Goal: Check status: Check status

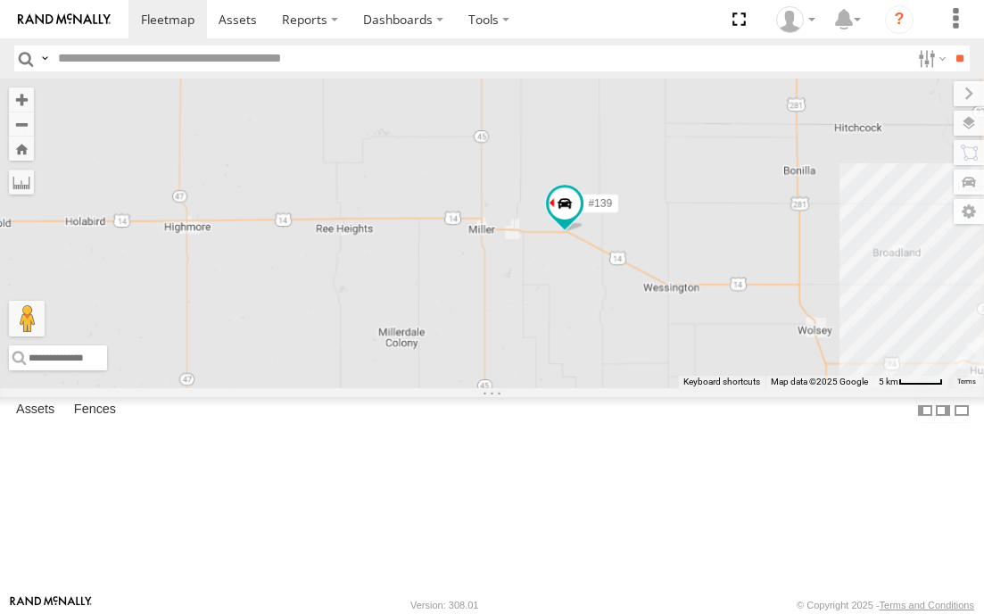
drag, startPoint x: 314, startPoint y: 319, endPoint x: 611, endPoint y: 387, distance: 304.8
click at [611, 387] on div "#139" at bounding box center [492, 234] width 984 height 310
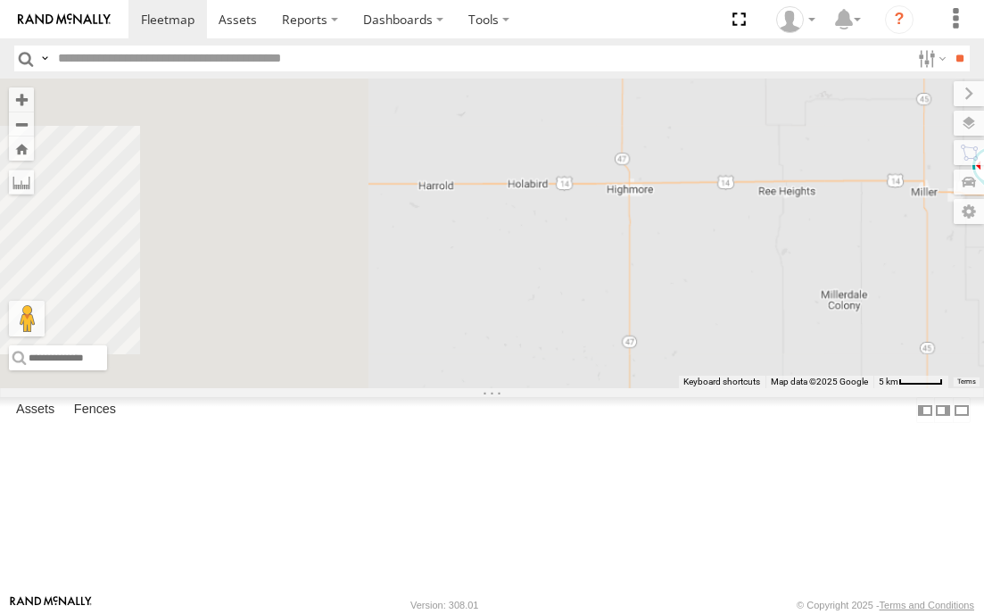
drag, startPoint x: 227, startPoint y: 366, endPoint x: 676, endPoint y: 328, distance: 451.4
click at [676, 328] on div "#139" at bounding box center [492, 234] width 984 height 310
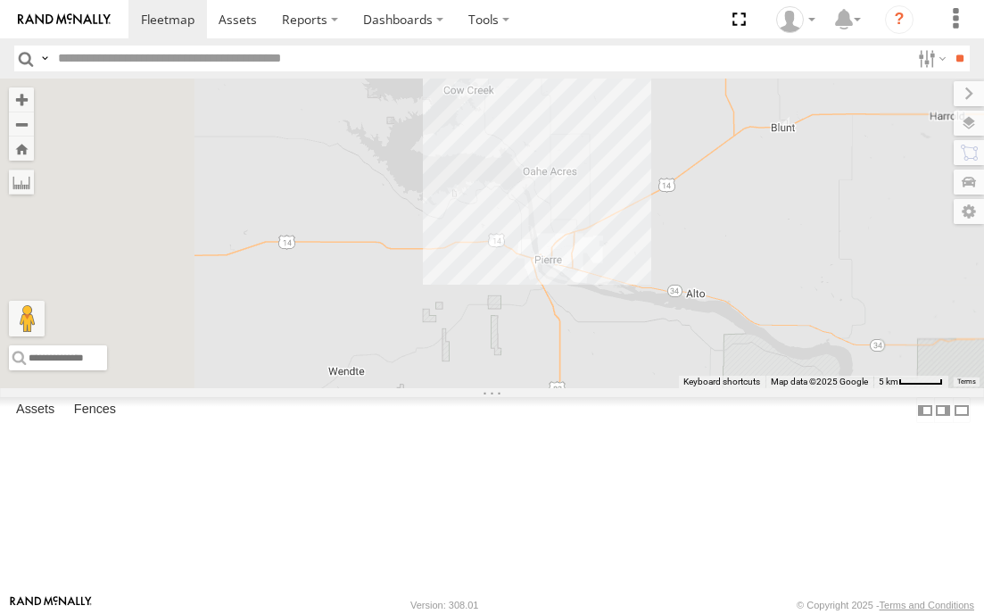
drag, startPoint x: 313, startPoint y: 334, endPoint x: 743, endPoint y: 303, distance: 431.2
click at [743, 303] on div "#139" at bounding box center [492, 234] width 984 height 310
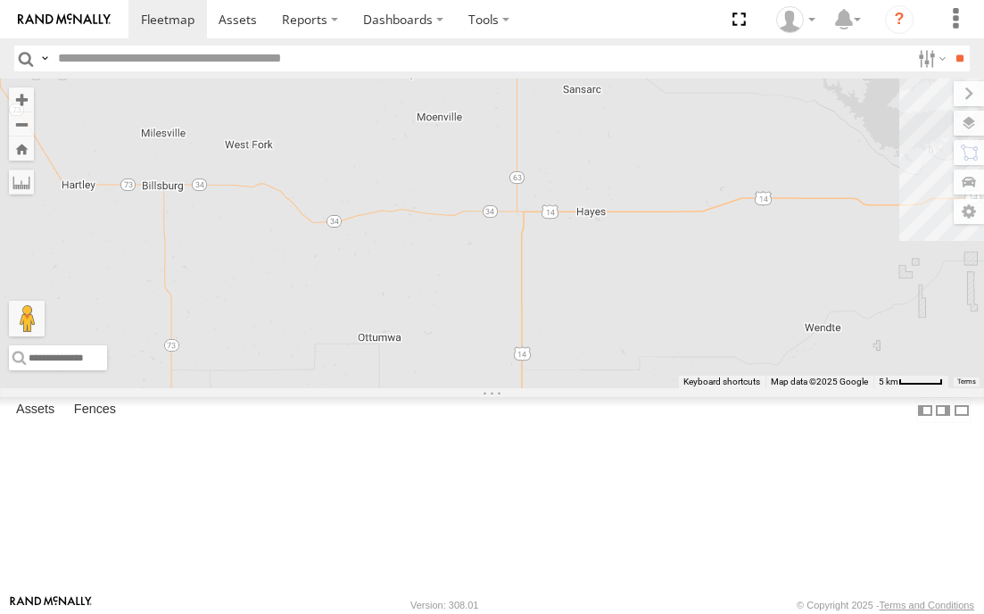
drag, startPoint x: 318, startPoint y: 361, endPoint x: 642, endPoint y: 328, distance: 325.5
click at [642, 328] on div "#139" at bounding box center [492, 234] width 984 height 310
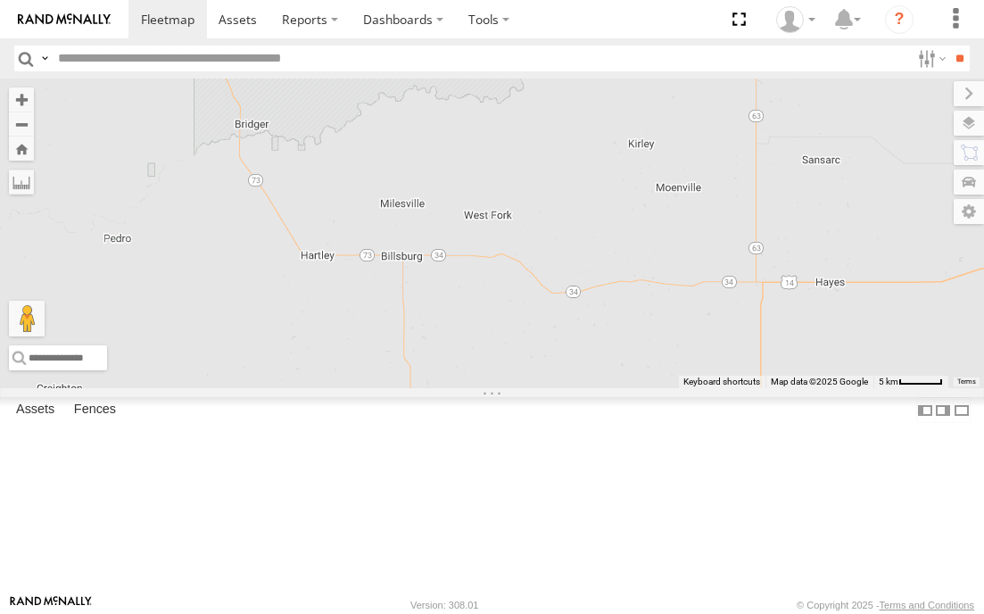
drag, startPoint x: 318, startPoint y: 293, endPoint x: 512, endPoint y: 380, distance: 213.3
click at [512, 380] on div "#139" at bounding box center [492, 234] width 984 height 310
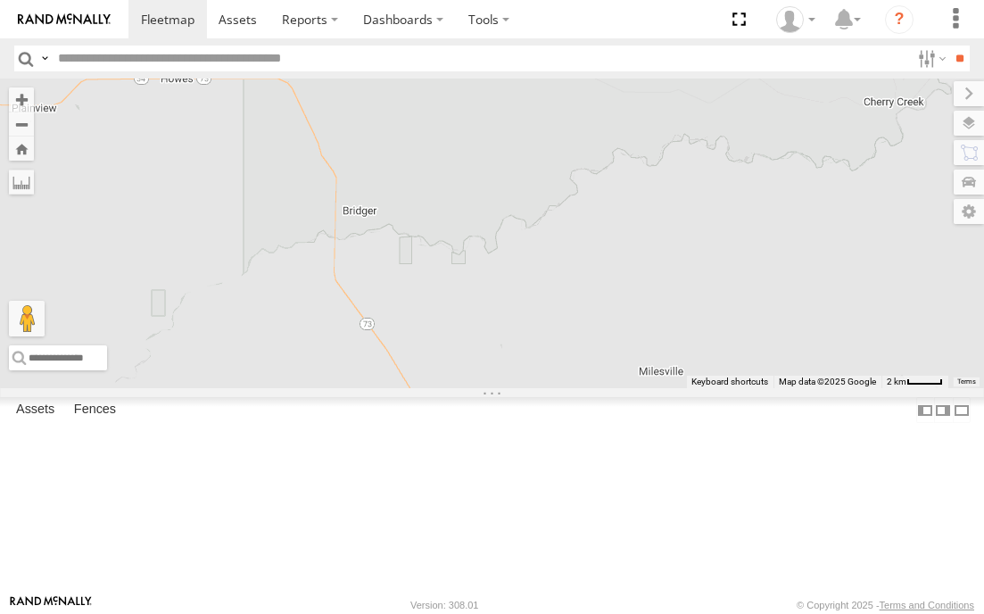
drag, startPoint x: 358, startPoint y: 229, endPoint x: 594, endPoint y: 336, distance: 259.3
click at [591, 344] on div "#139" at bounding box center [492, 234] width 984 height 310
drag, startPoint x: 499, startPoint y: 227, endPoint x: 606, endPoint y: 413, distance: 215.1
click at [606, 388] on div "#139" at bounding box center [492, 234] width 984 height 310
drag, startPoint x: 550, startPoint y: 298, endPoint x: 577, endPoint y: 422, distance: 126.9
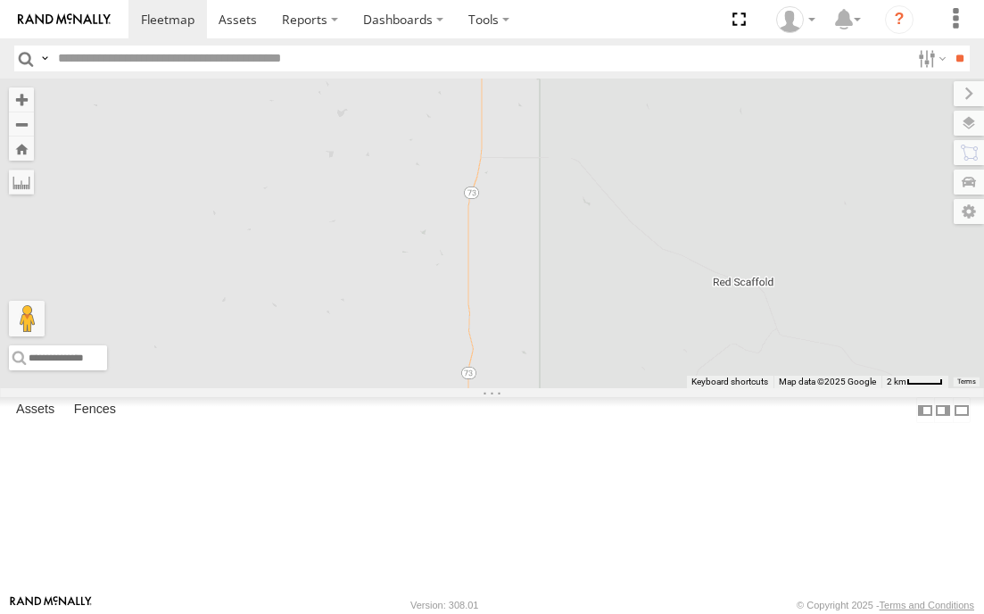
click at [579, 388] on div "#139" at bounding box center [492, 234] width 984 height 310
drag, startPoint x: 602, startPoint y: 219, endPoint x: 612, endPoint y: 392, distance: 173.4
click at [612, 388] on div "#139" at bounding box center [492, 234] width 984 height 310
drag, startPoint x: 552, startPoint y: 286, endPoint x: 841, endPoint y: 197, distance: 302.6
click at [836, 201] on div "#139" at bounding box center [492, 234] width 984 height 310
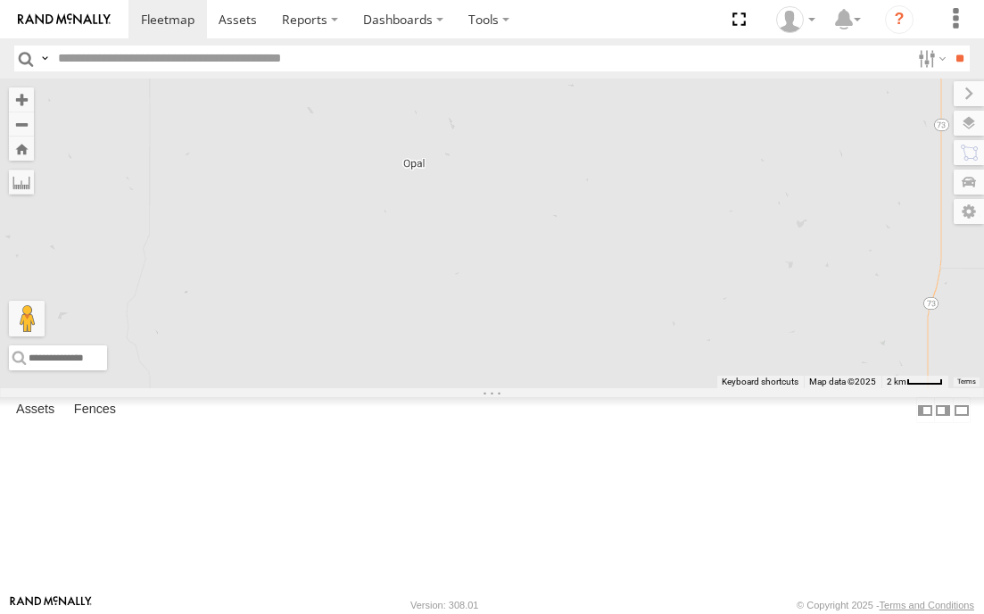
drag, startPoint x: 527, startPoint y: 399, endPoint x: 619, endPoint y: 266, distance: 161.7
click at [619, 269] on div "#139" at bounding box center [492, 234] width 984 height 310
drag, startPoint x: 297, startPoint y: 253, endPoint x: 582, endPoint y: 395, distance: 318.5
click at [560, 388] on div "#139" at bounding box center [492, 234] width 984 height 310
drag, startPoint x: 365, startPoint y: 234, endPoint x: 433, endPoint y: 344, distance: 129.8
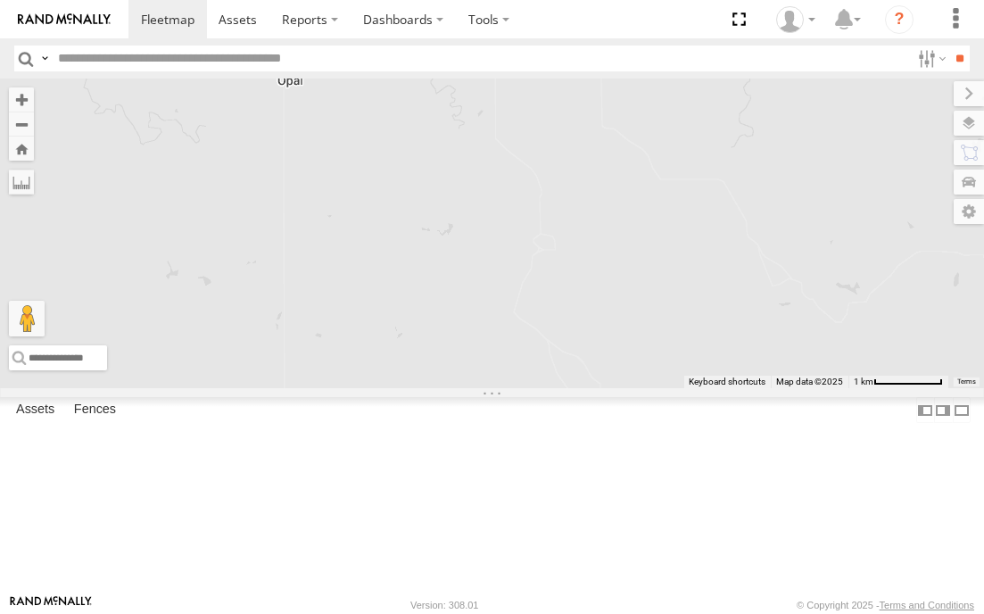
click at [433, 344] on div "#139" at bounding box center [492, 234] width 984 height 310
drag, startPoint x: 303, startPoint y: 219, endPoint x: 418, endPoint y: 396, distance: 211.6
click at [417, 388] on div "#139" at bounding box center [492, 234] width 984 height 310
drag, startPoint x: 381, startPoint y: 474, endPoint x: 398, endPoint y: 319, distance: 156.2
click at [391, 341] on div "#139" at bounding box center [492, 234] width 984 height 310
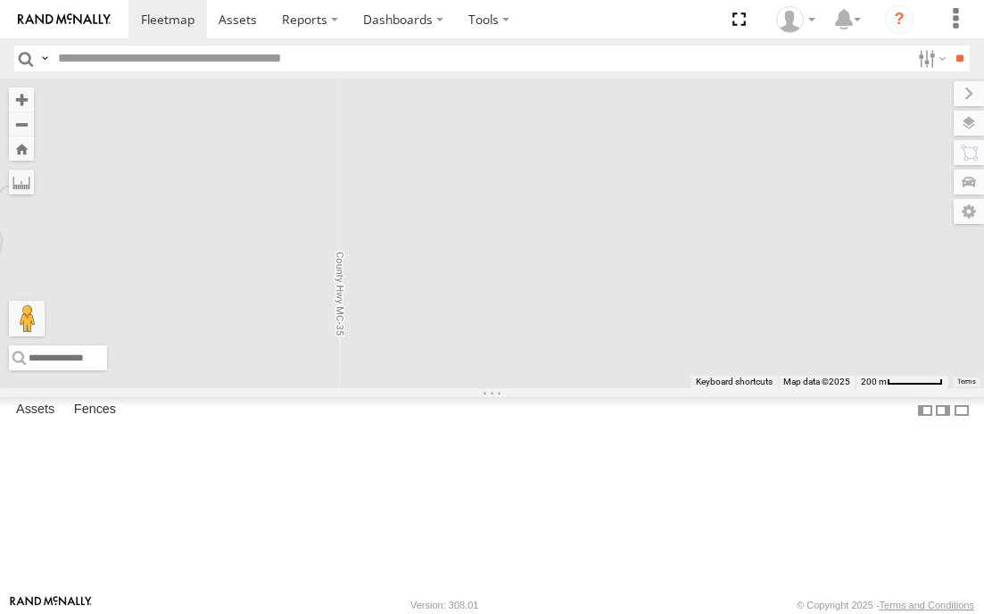
drag, startPoint x: 401, startPoint y: 397, endPoint x: 423, endPoint y: 297, distance: 102.4
click at [411, 329] on div "#139" at bounding box center [492, 234] width 984 height 310
drag, startPoint x: 441, startPoint y: 378, endPoint x: 440, endPoint y: 325, distance: 52.7
click at [440, 330] on div "#139" at bounding box center [492, 234] width 984 height 310
drag, startPoint x: 439, startPoint y: 418, endPoint x: 445, endPoint y: 278, distance: 140.3
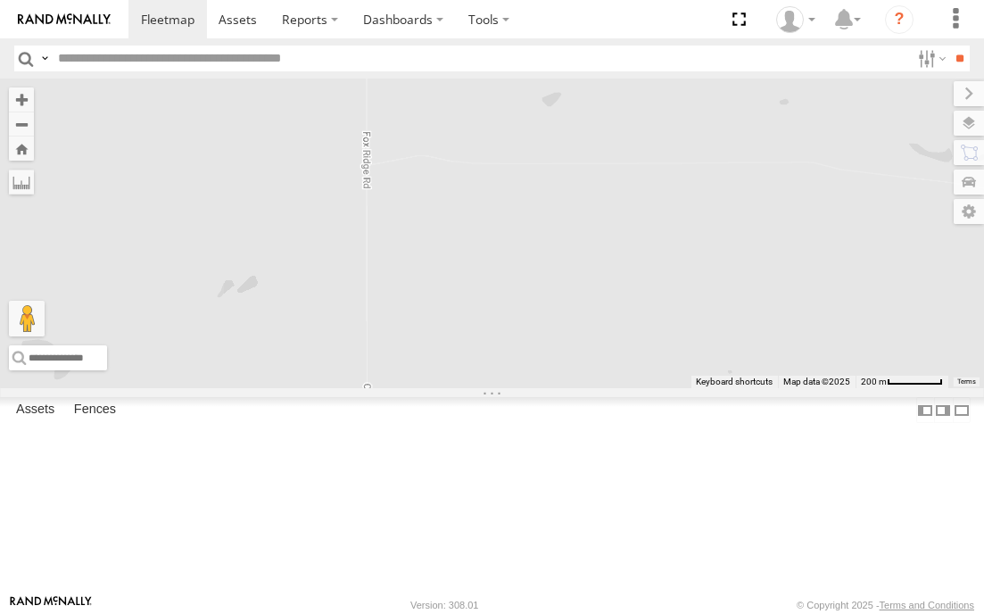
click at [444, 294] on div "#139" at bounding box center [492, 234] width 984 height 310
drag, startPoint x: 448, startPoint y: 395, endPoint x: 431, endPoint y: 281, distance: 115.5
click at [430, 297] on div "#139" at bounding box center [492, 234] width 984 height 310
drag, startPoint x: 436, startPoint y: 381, endPoint x: 453, endPoint y: 285, distance: 98.0
click at [444, 318] on div "#139" at bounding box center [492, 234] width 984 height 310
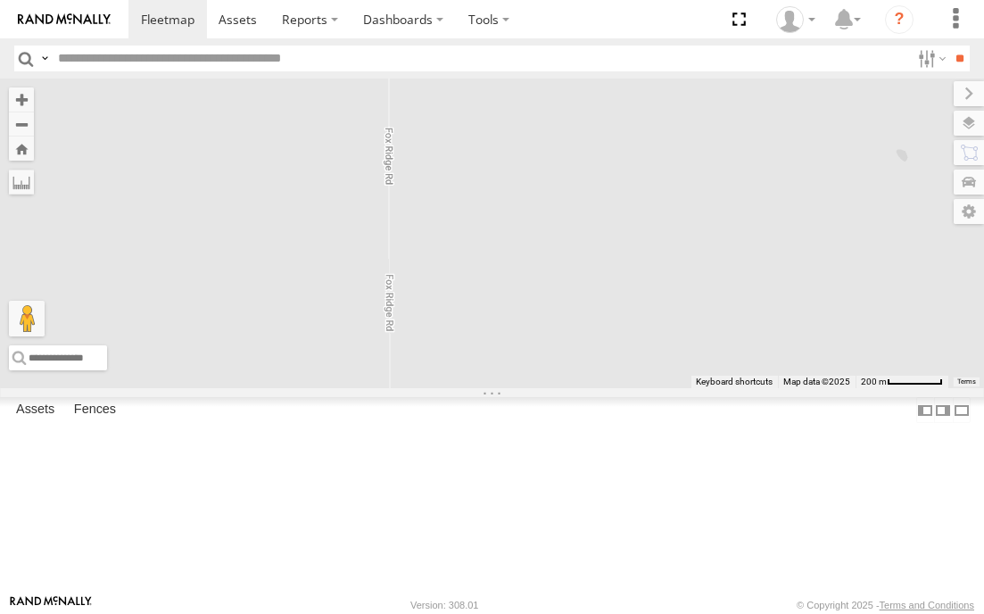
drag, startPoint x: 462, startPoint y: 375, endPoint x: 476, endPoint y: 273, distance: 102.6
click at [467, 298] on div "#139" at bounding box center [492, 234] width 984 height 310
drag, startPoint x: 457, startPoint y: 411, endPoint x: 461, endPoint y: 284, distance: 127.7
click at [460, 303] on div "#139" at bounding box center [492, 234] width 984 height 310
drag, startPoint x: 453, startPoint y: 336, endPoint x: 459, endPoint y: 260, distance: 76.0
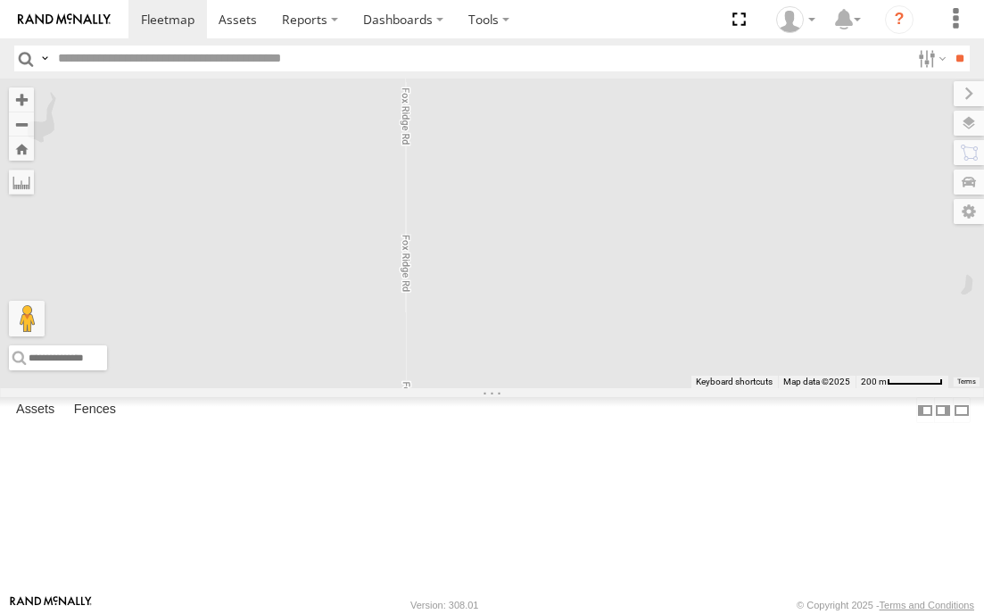
click at [455, 286] on div "#139" at bounding box center [492, 234] width 984 height 310
drag, startPoint x: 454, startPoint y: 391, endPoint x: 454, endPoint y: 307, distance: 83.9
click at [454, 318] on div "#139" at bounding box center [492, 234] width 984 height 310
drag, startPoint x: 454, startPoint y: 396, endPoint x: 455, endPoint y: 359, distance: 37.5
click at [455, 360] on div "#139" at bounding box center [492, 234] width 984 height 310
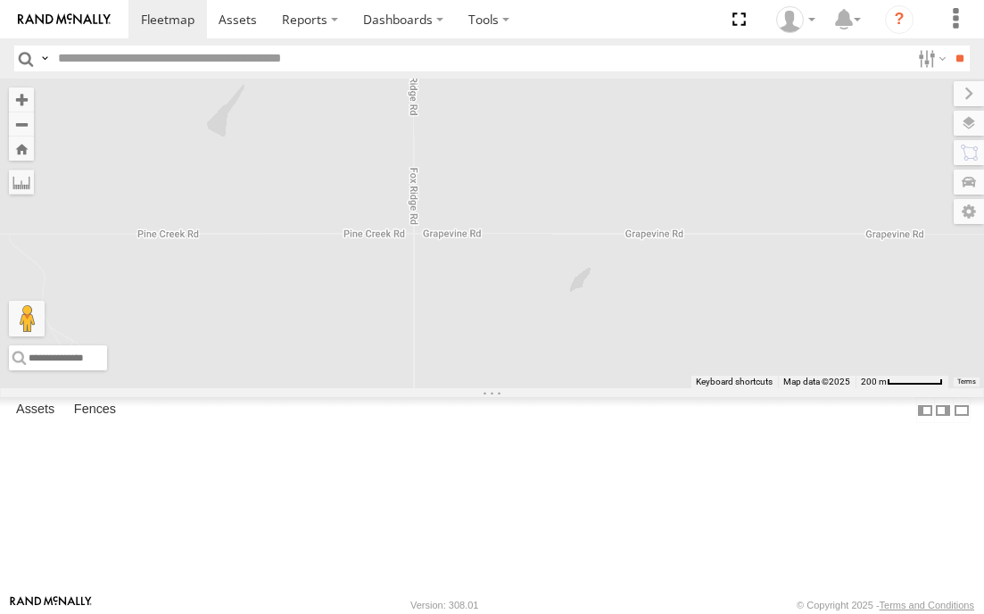
drag, startPoint x: 463, startPoint y: 447, endPoint x: 480, endPoint y: 323, distance: 125.2
click at [480, 323] on div "#139" at bounding box center [492, 234] width 984 height 310
drag, startPoint x: 510, startPoint y: 282, endPoint x: 507, endPoint y: 384, distance: 101.8
click at [510, 380] on div "#139" at bounding box center [492, 234] width 984 height 310
drag, startPoint x: 665, startPoint y: 407, endPoint x: 552, endPoint y: 253, distance: 191.0
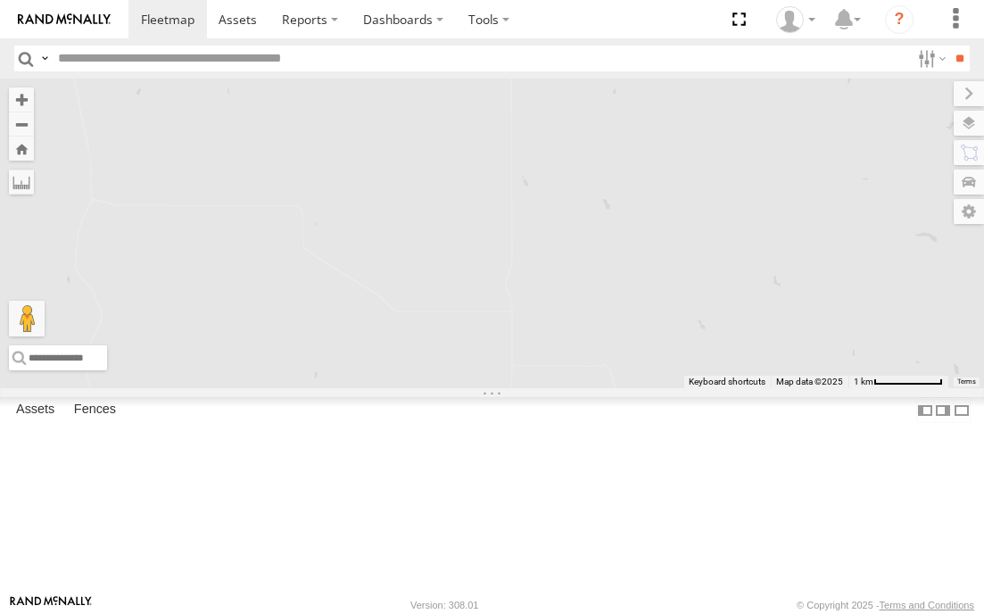
click at [553, 254] on div "#139" at bounding box center [492, 234] width 984 height 310
drag, startPoint x: 613, startPoint y: 332, endPoint x: 601, endPoint y: 373, distance: 42.9
click at [602, 372] on div "#139" at bounding box center [492, 234] width 984 height 310
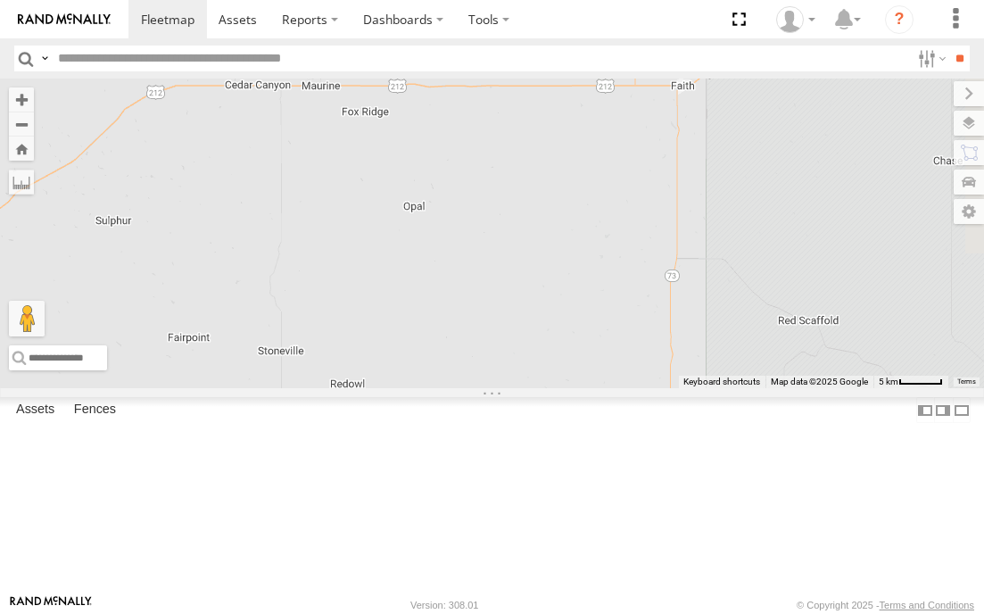
drag, startPoint x: 727, startPoint y: 319, endPoint x: 617, endPoint y: 332, distance: 111.4
click at [617, 332] on div "#139" at bounding box center [492, 234] width 984 height 310
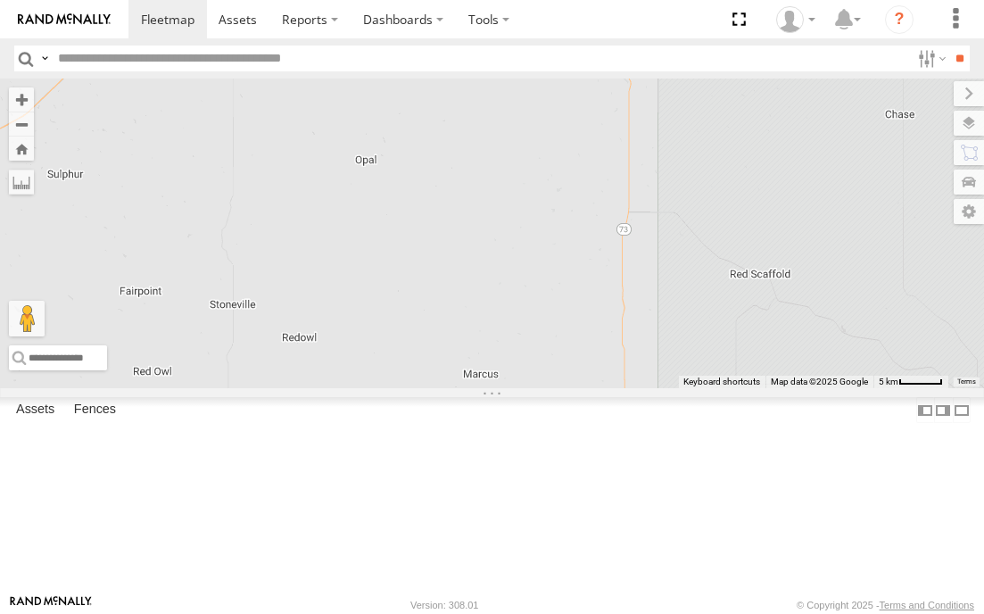
drag, startPoint x: 707, startPoint y: 536, endPoint x: 581, endPoint y: 378, distance: 202.7
click at [582, 379] on div "#139" at bounding box center [492, 234] width 984 height 310
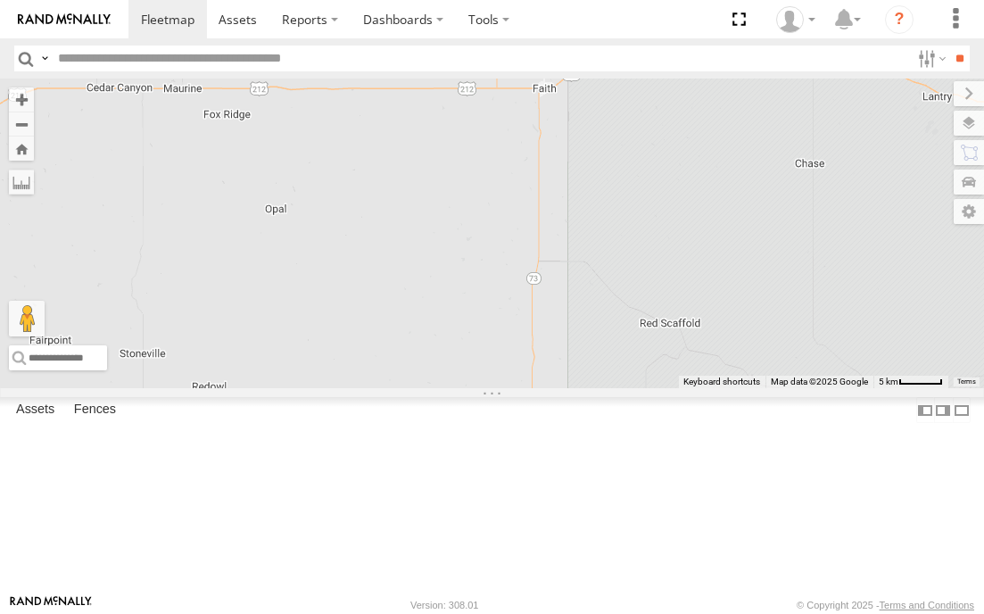
drag
click at [559, 388] on div "#139" at bounding box center [492, 234] width 984 height 310
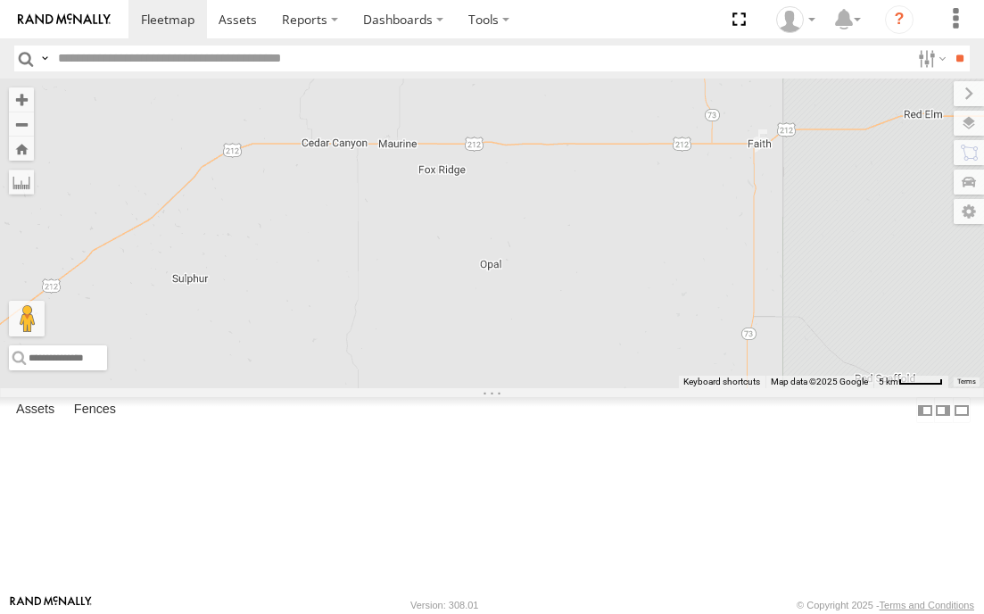
click at [535, 260] on div "#139" at bounding box center [492, 234] width 984 height 310
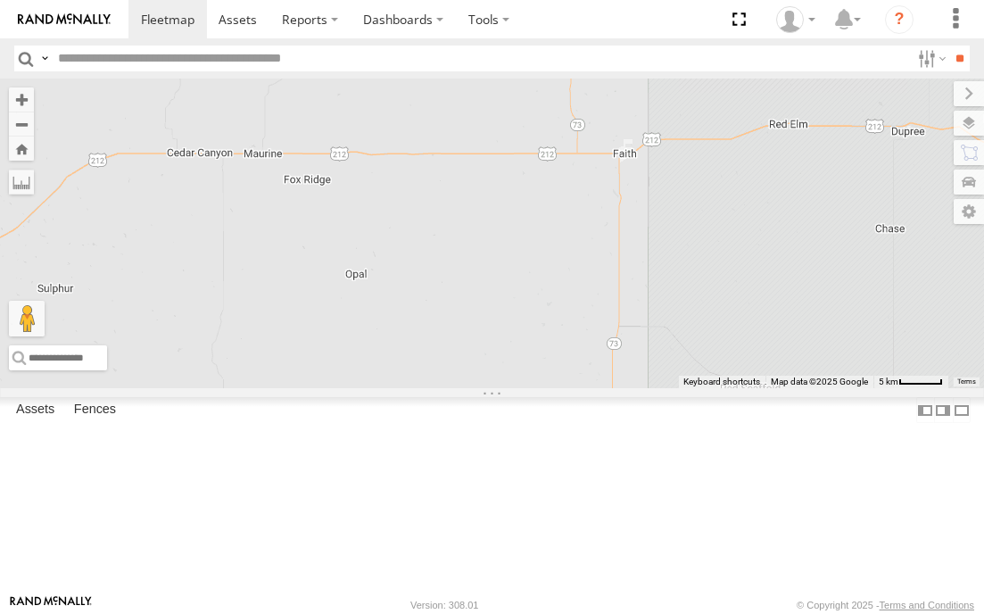
click at [519, 363] on div "#139" at bounding box center [492, 234] width 984 height 310
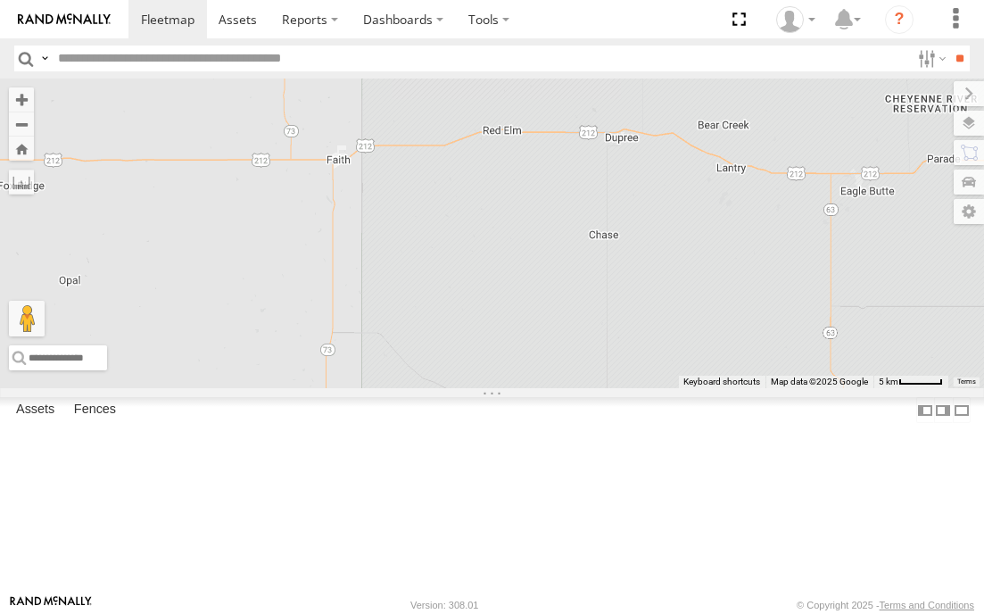
click at [582, 320] on div "#139" at bounding box center [492, 234] width 984 height 310
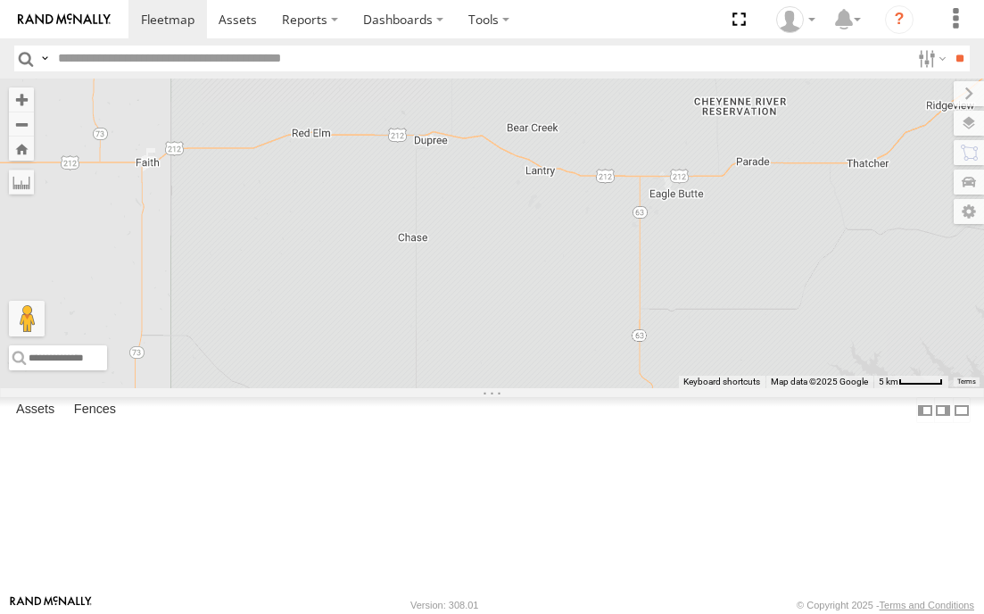
click at [639, 322] on div "#139" at bounding box center [492, 234] width 984 height 310
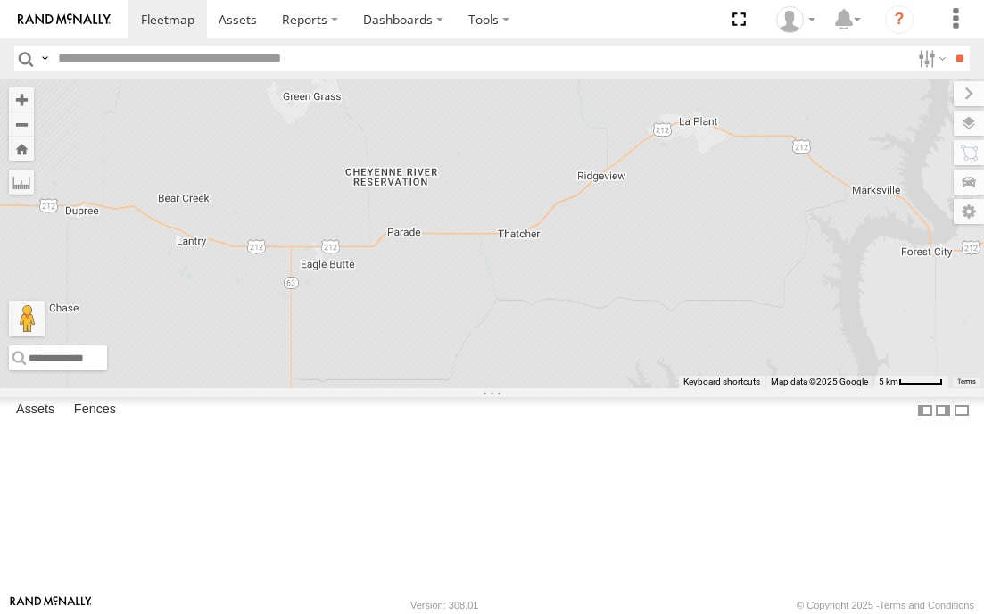
click at [639, 334] on div "#139" at bounding box center [492, 234] width 984 height 310
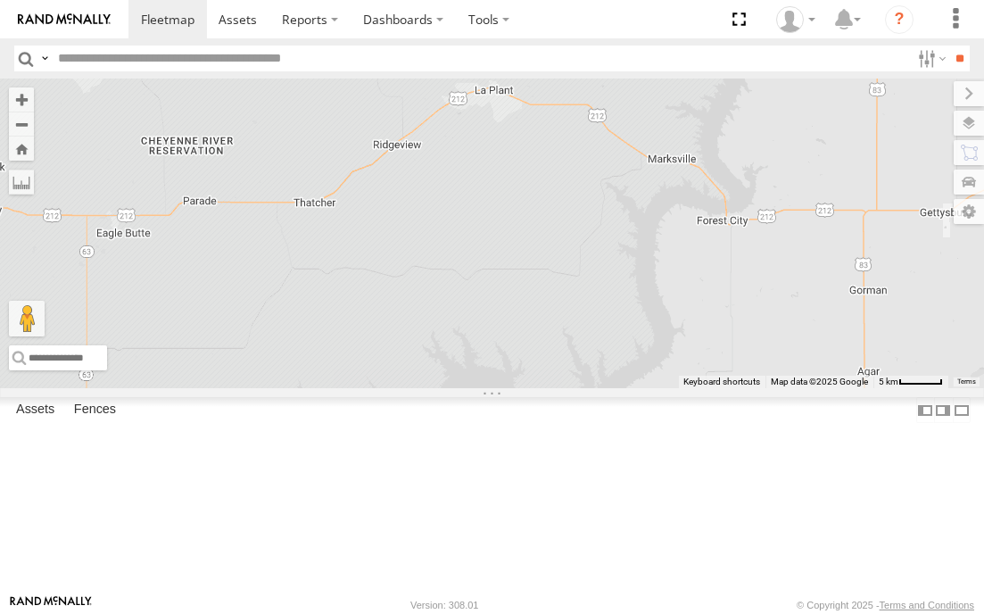
click at [651, 291] on div "#139" at bounding box center [492, 234] width 984 height 310
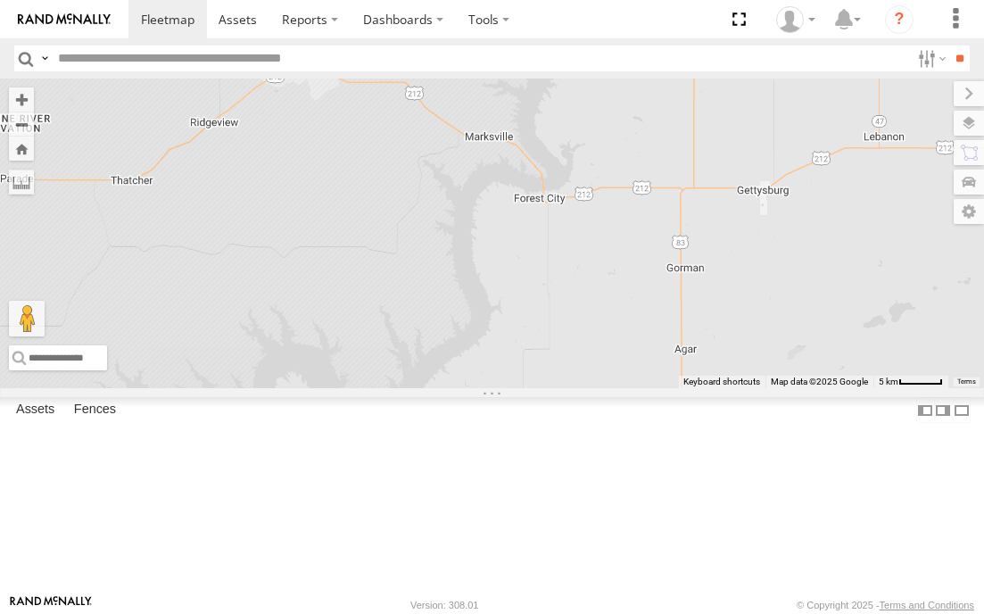
drag, startPoint x: 665, startPoint y: 311, endPoint x: 599, endPoint y: 301, distance: 66.8
click at [602, 308] on div "#139" at bounding box center [492, 234] width 984 height 310
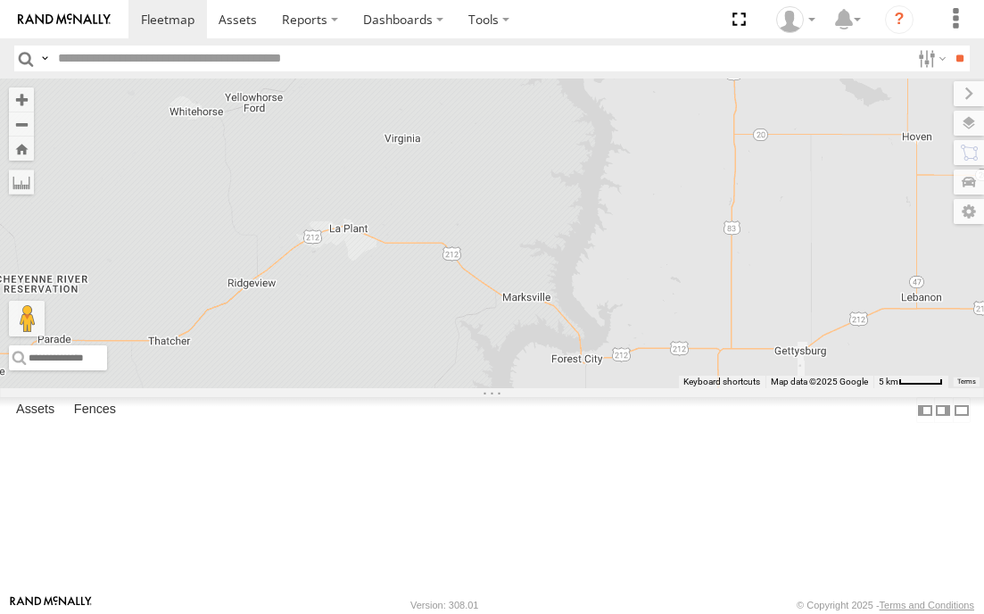
click at [655, 379] on div "#139" at bounding box center [492, 234] width 984 height 310
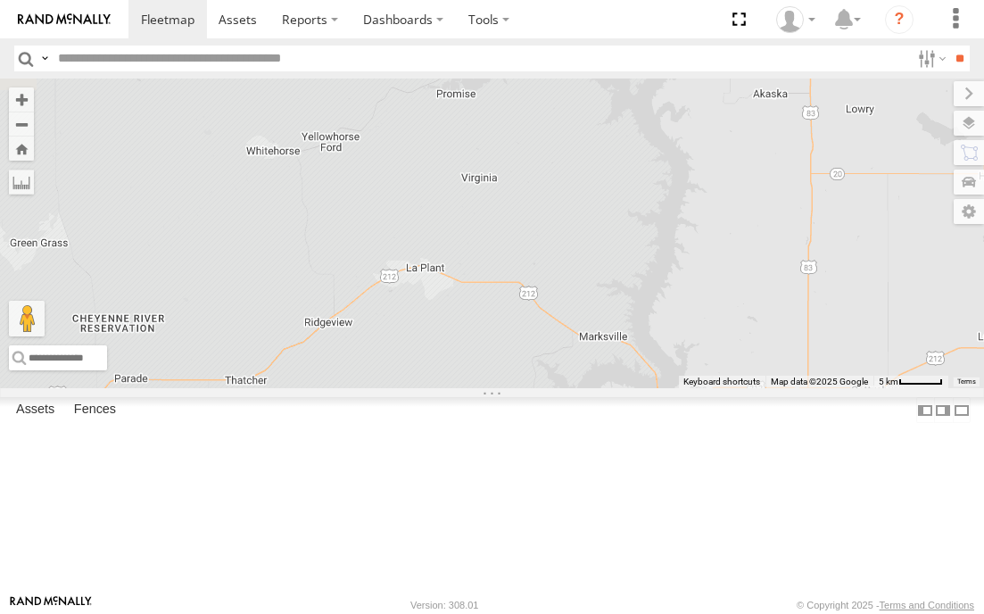
click at [670, 356] on div "#139" at bounding box center [492, 234] width 984 height 310
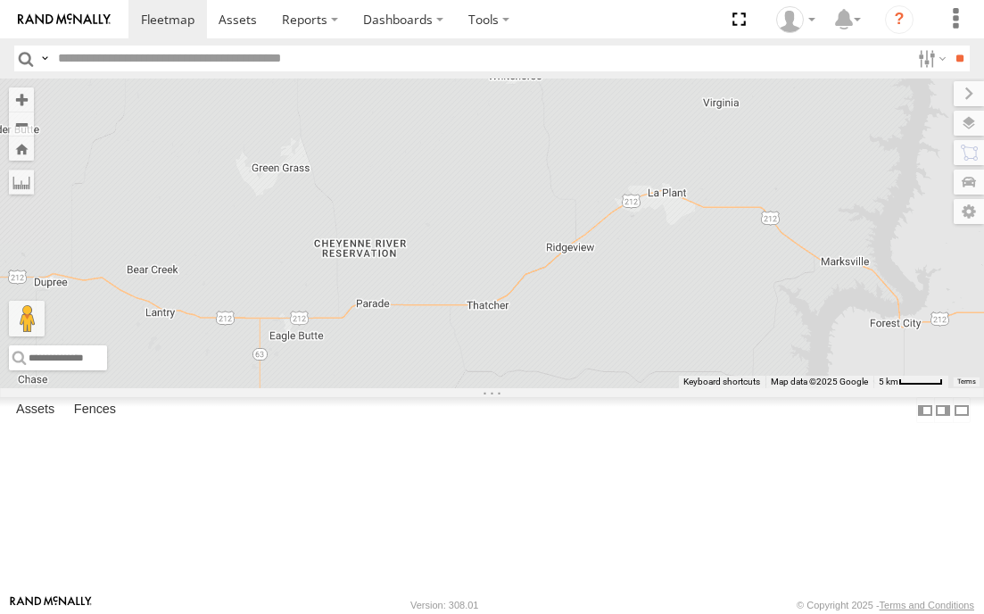
click at [670, 178] on div "#139" at bounding box center [492, 234] width 984 height 310
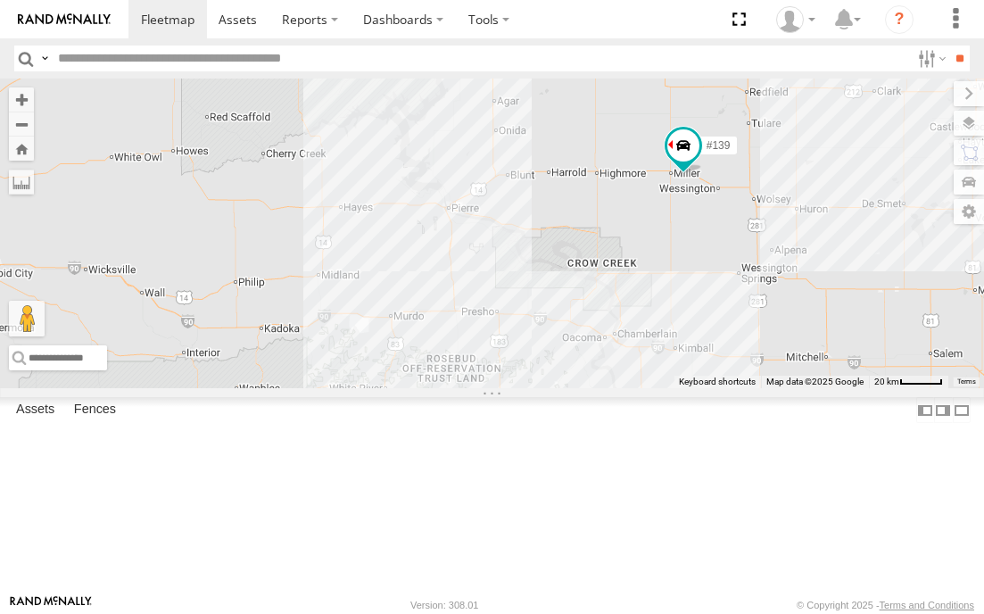
click at [484, 203] on div "#139" at bounding box center [492, 234] width 984 height 310
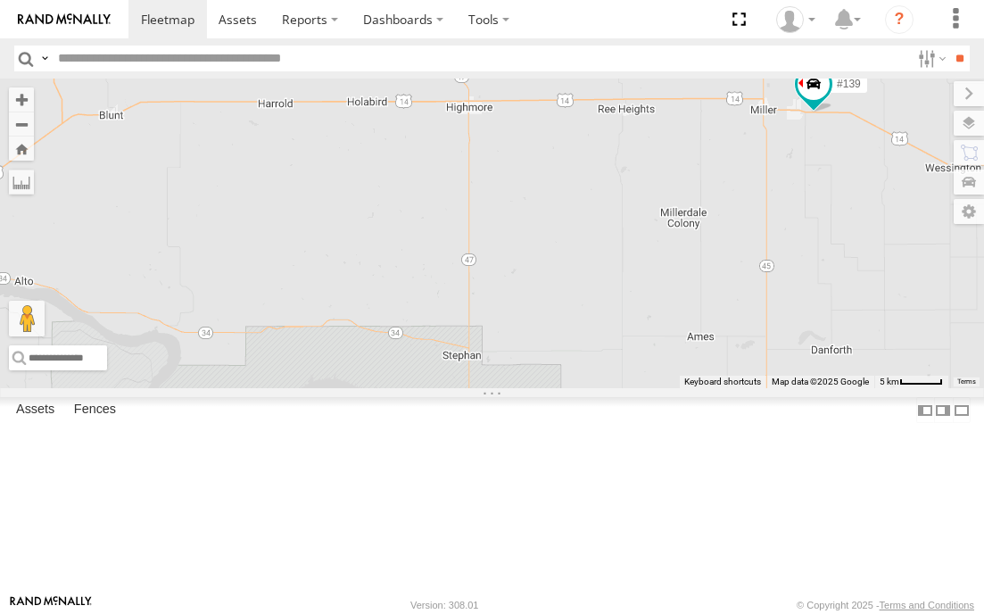
drag, startPoint x: 587, startPoint y: 251, endPoint x: 549, endPoint y: 275, distance: 45.3
click at [550, 275] on div "#139 #105 BOX # 123" at bounding box center [492, 234] width 984 height 310
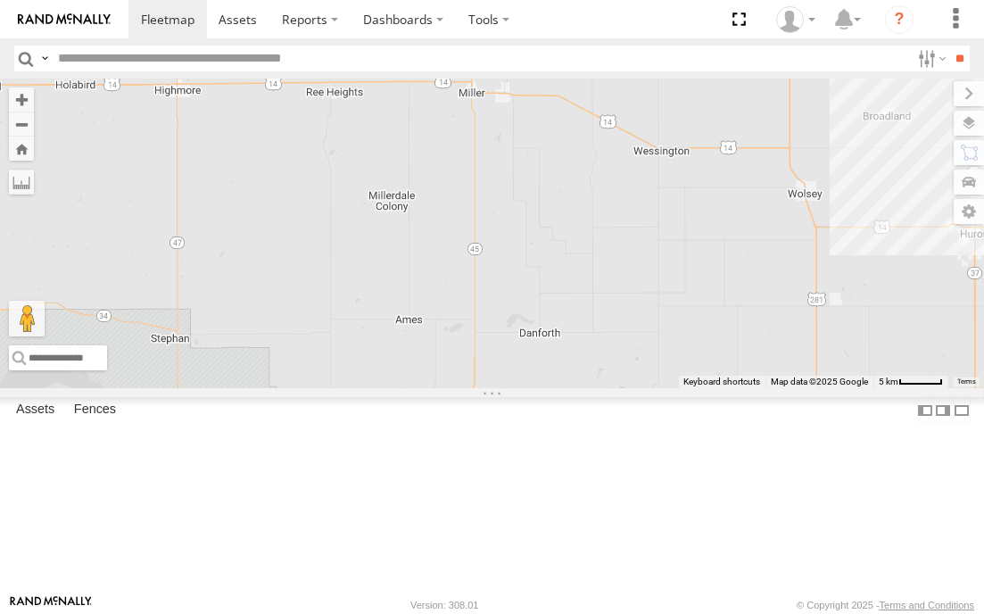
drag, startPoint x: 591, startPoint y: 325, endPoint x: 306, endPoint y: 275, distance: 289.0
click at [306, 275] on div at bounding box center [492, 234] width 984 height 310
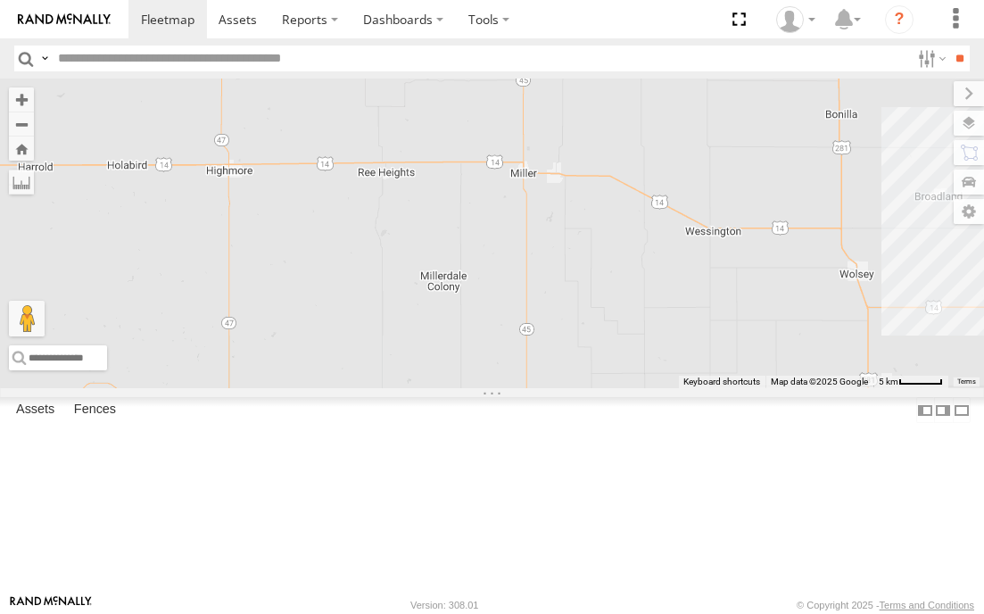
drag, startPoint x: 416, startPoint y: 321, endPoint x: 524, endPoint y: 427, distance: 150.8
click at [510, 388] on div "#139" at bounding box center [492, 234] width 984 height 310
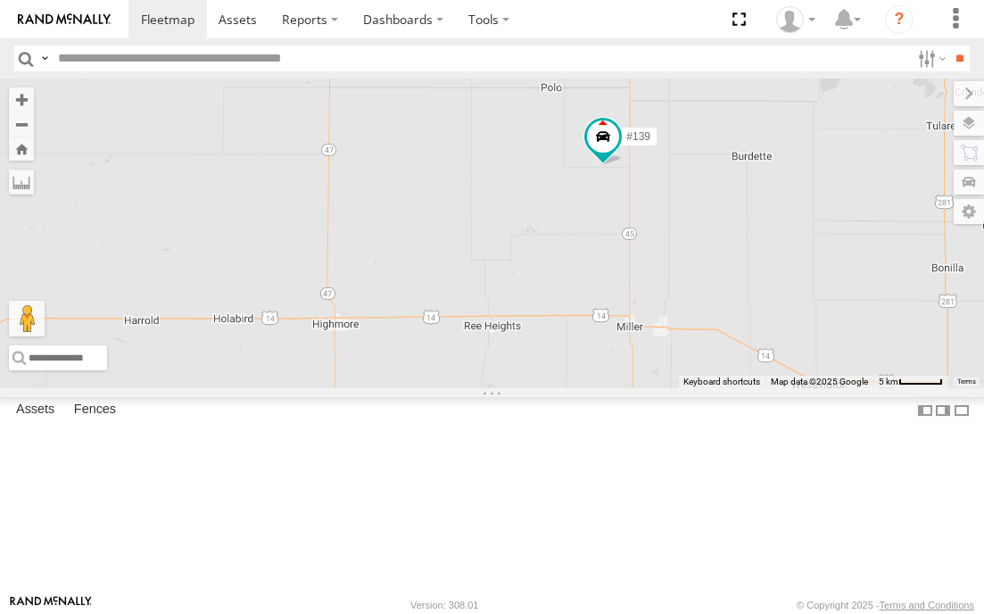
drag, startPoint x: 531, startPoint y: 313, endPoint x: 545, endPoint y: 369, distance: 58.0
click at [545, 369] on div "#139" at bounding box center [492, 234] width 984 height 310
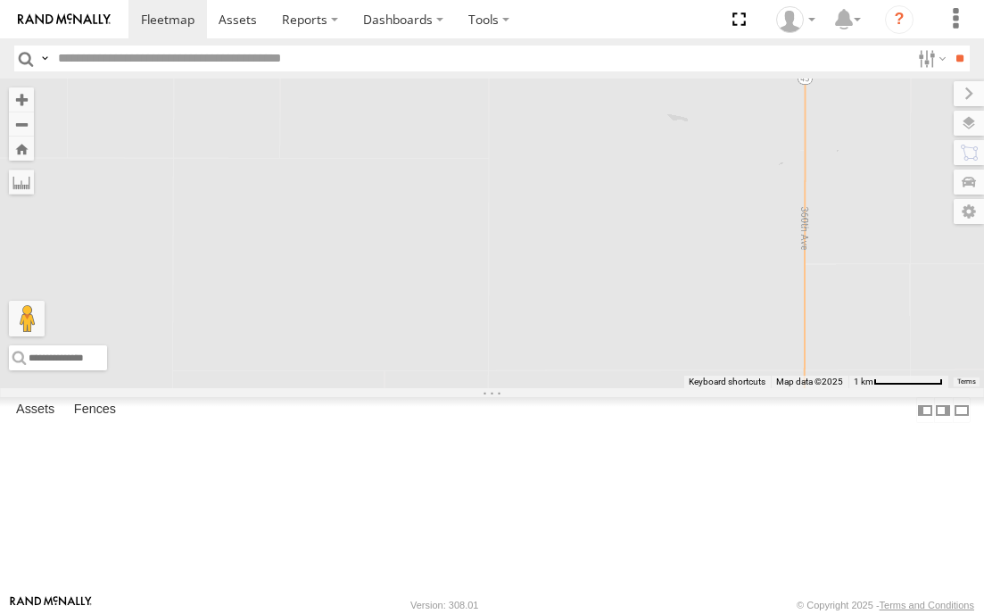
drag, startPoint x: 618, startPoint y: 286, endPoint x: 623, endPoint y: 378, distance: 92.0
click at [623, 378] on div "#139" at bounding box center [492, 234] width 984 height 310
drag, startPoint x: 619, startPoint y: 284, endPoint x: 616, endPoint y: 332, distance: 48.3
click at [616, 332] on div "#139" at bounding box center [492, 234] width 984 height 310
click at [968, 123] on label at bounding box center [951, 123] width 65 height 25
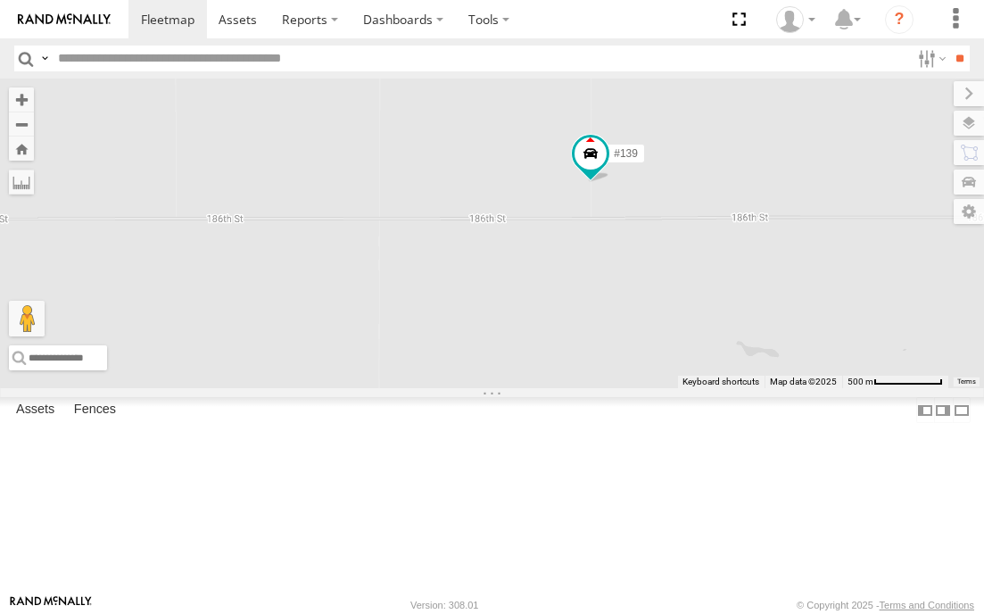
click at [0, 0] on label at bounding box center [0, 0] width 0 height 0
click at [922, 61] on label at bounding box center [930, 59] width 38 height 26
click at [953, 57] on input "**" at bounding box center [960, 59] width 21 height 26
click at [0, 0] on div "#139" at bounding box center [0, 0] width 0 height 0
click at [925, 90] on label at bounding box center [955, 93] width 60 height 25
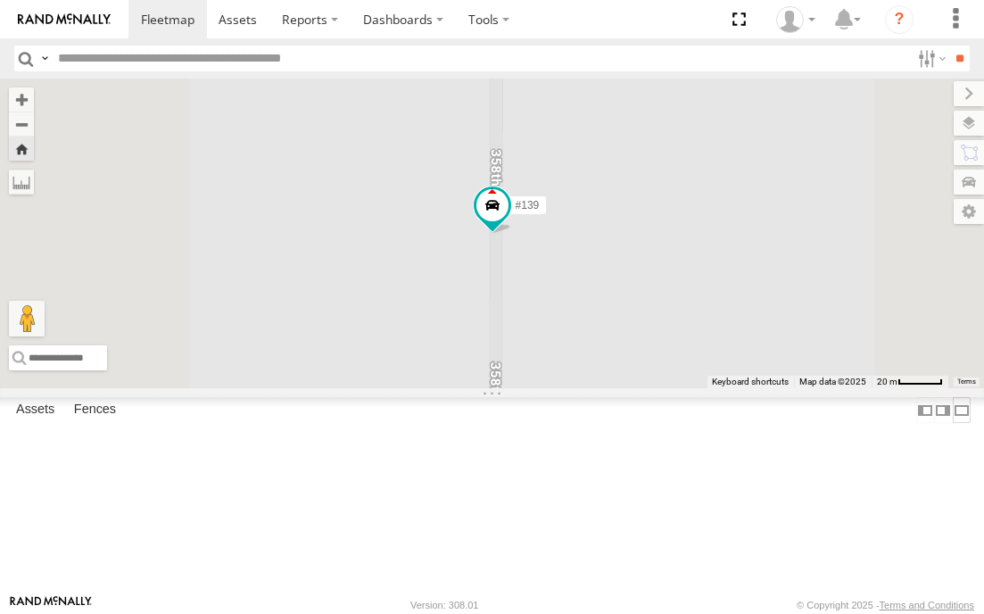
click at [965, 423] on label at bounding box center [962, 410] width 18 height 26
drag, startPoint x: 519, startPoint y: 445, endPoint x: 613, endPoint y: 262, distance: 206.0
click at [612, 277] on div "#139" at bounding box center [492, 234] width 984 height 310
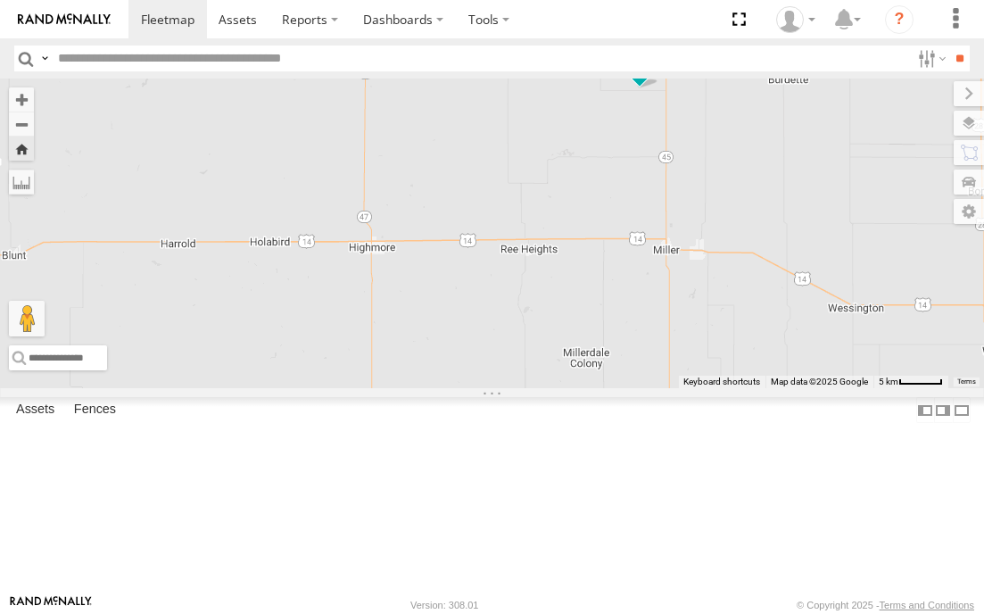
drag, startPoint x: 602, startPoint y: 311, endPoint x: 632, endPoint y: 303, distance: 31.2
click at [632, 303] on div "#139" at bounding box center [492, 234] width 984 height 310
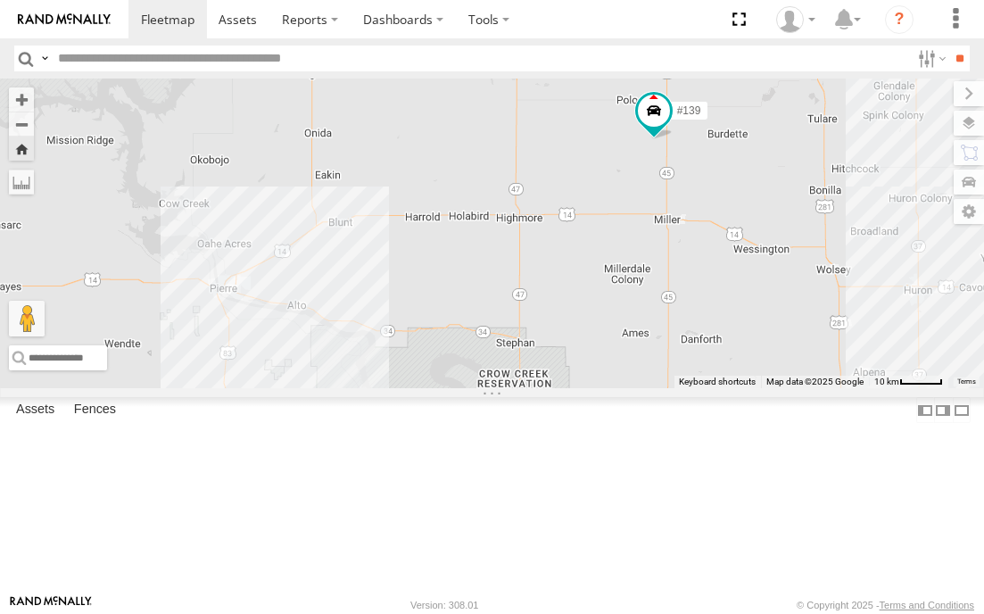
drag, startPoint x: 455, startPoint y: 266, endPoint x: 516, endPoint y: 281, distance: 62.6
click at [516, 281] on div "#139" at bounding box center [492, 234] width 984 height 310
